Goal: Register for event/course

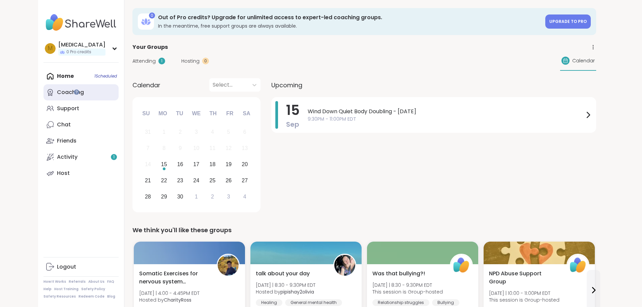
click at [48, 94] on link "Coaching" at bounding box center [80, 92] width 75 height 16
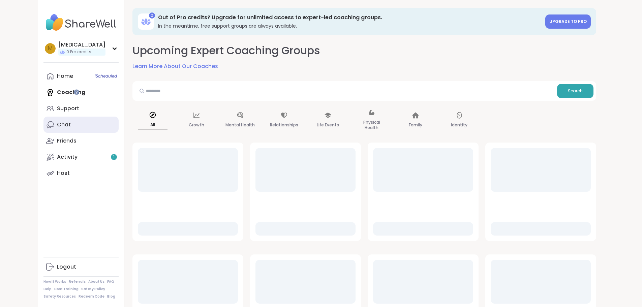
click at [48, 117] on link "Chat" at bounding box center [80, 125] width 75 height 16
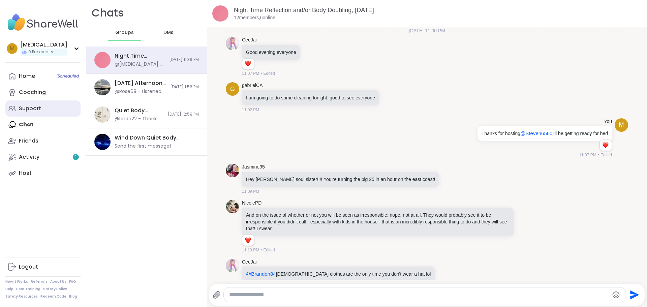
click at [50, 109] on link "Support" at bounding box center [42, 108] width 75 height 16
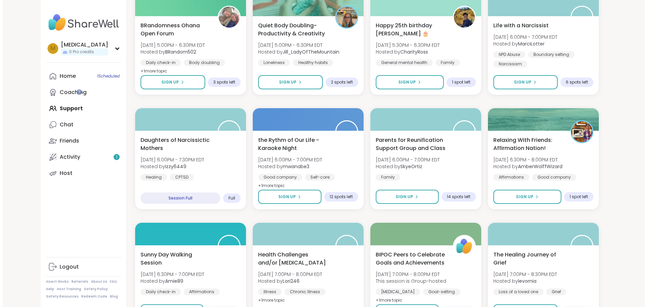
scroll to position [337, 0]
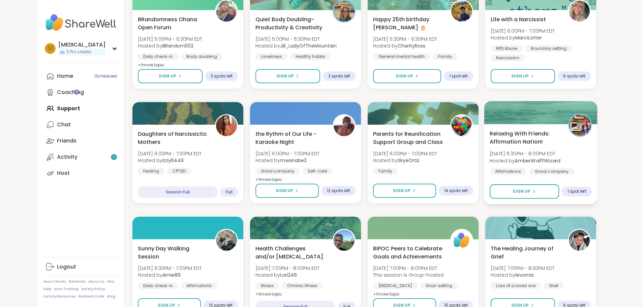
click at [561, 141] on span "Relaxing With Friends: Affirmation Nation!" at bounding box center [525, 137] width 71 height 17
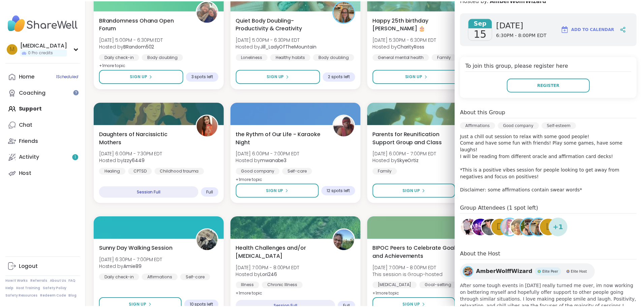
scroll to position [101, 0]
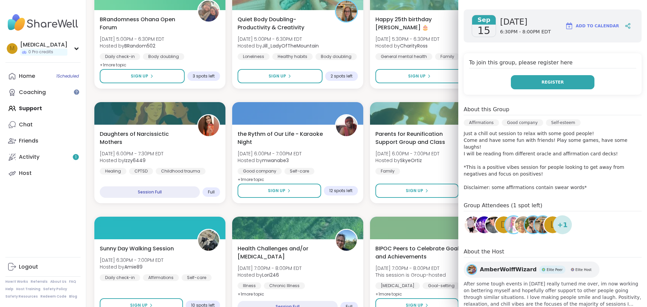
click at [543, 76] on button "Register" at bounding box center [553, 82] width 84 height 14
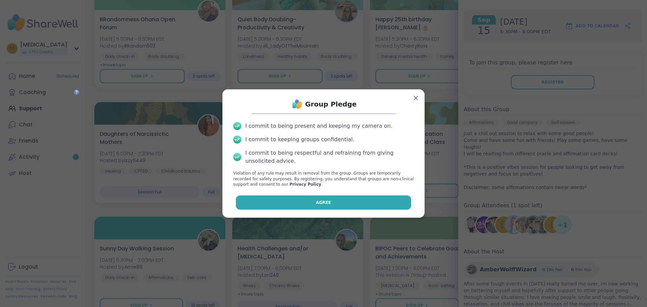
click at [316, 203] on span "Agree" at bounding box center [323, 203] width 15 height 6
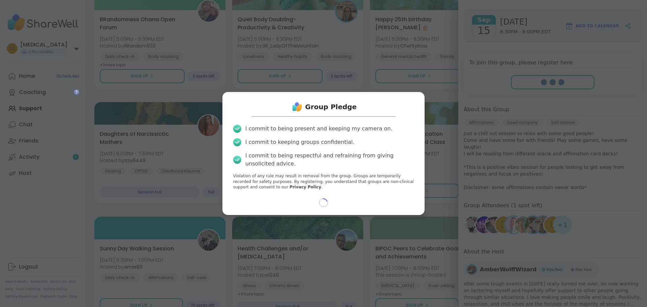
select select "**"
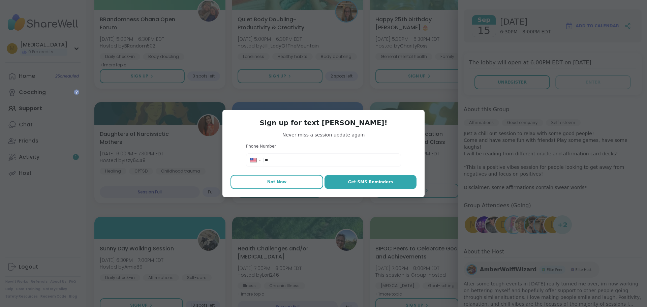
click at [276, 185] on span "Not Now" at bounding box center [277, 182] width 20 height 6
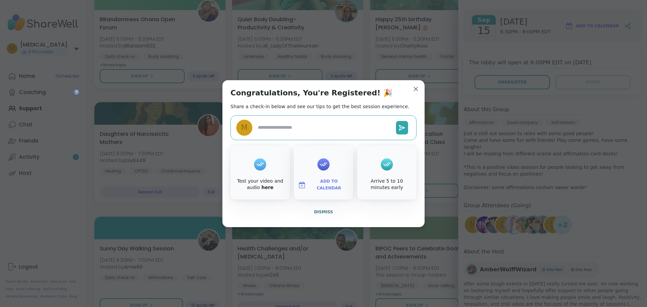
type textarea "*"
click at [327, 211] on span "Dismiss" at bounding box center [323, 212] width 19 height 5
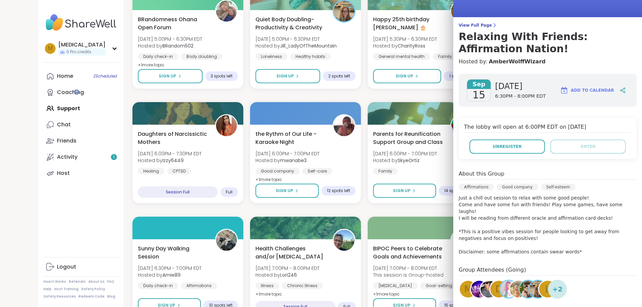
scroll to position [0, 0]
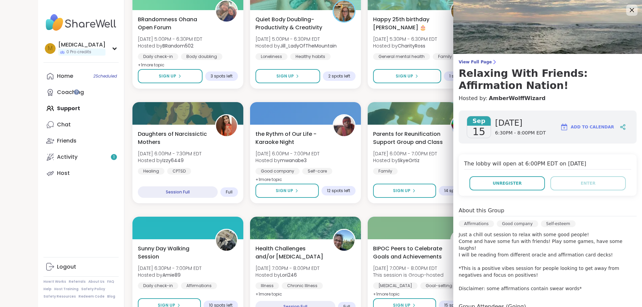
click at [628, 10] on icon at bounding box center [632, 10] width 8 height 8
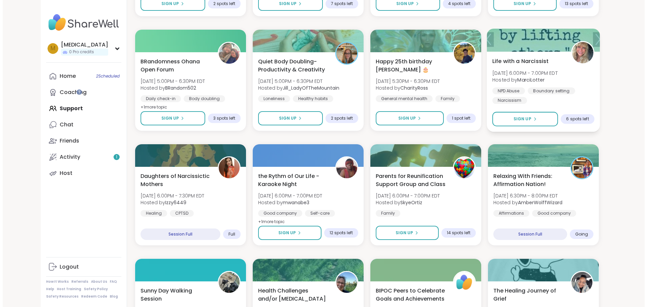
scroll to position [337, 0]
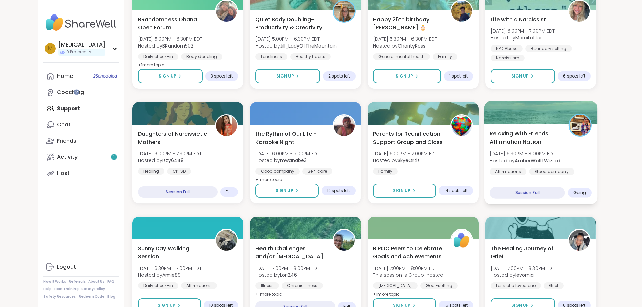
click at [561, 142] on span "Relaxing With Friends: Affirmation Nation!" at bounding box center [525, 137] width 71 height 17
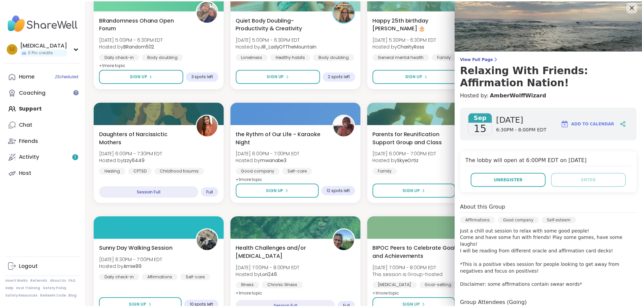
scroll to position [0, 0]
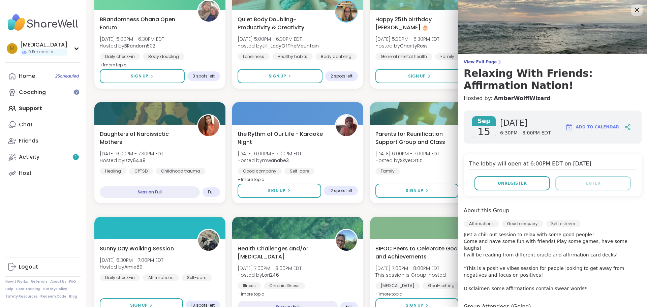
click at [633, 9] on icon at bounding box center [637, 10] width 8 height 8
